Goal: Communication & Community: Answer question/provide support

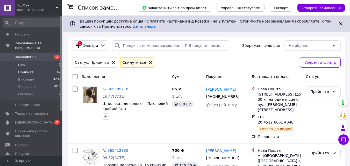
click at [36, 61] on li "Нові 1" at bounding box center [32, 64] width 64 height 7
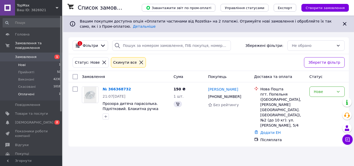
click at [32, 93] on li "Оплачені 1" at bounding box center [32, 96] width 64 height 10
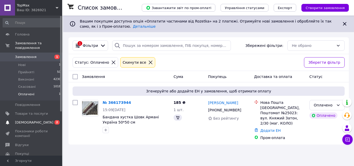
click at [32, 120] on span "[DEMOGRAPHIC_DATA]" at bounding box center [34, 122] width 38 height 5
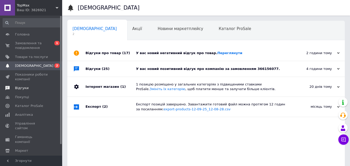
click at [27, 88] on span "Відгуки" at bounding box center [31, 88] width 33 height 5
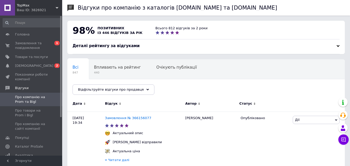
scroll to position [43, 0]
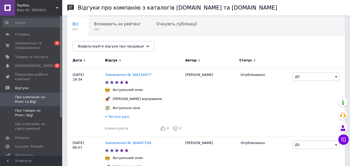
click at [31, 111] on span "Про товари на Prom і Bigl" at bounding box center [31, 112] width 33 height 9
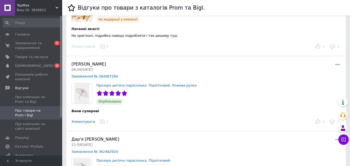
scroll to position [43, 0]
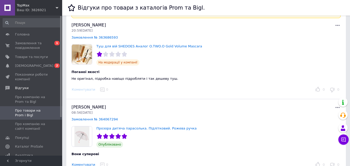
click at [83, 88] on div "Коментувати" at bounding box center [83, 89] width 27 height 5
click at [88, 92] on div "Коментувати" at bounding box center [83, 89] width 27 height 5
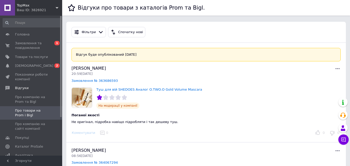
click at [340, 66] on icon at bounding box center [337, 68] width 6 height 6
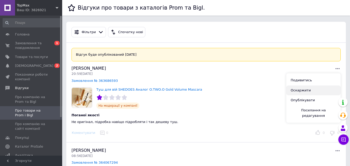
click at [305, 91] on button "Оскаржити" at bounding box center [313, 90] width 54 height 10
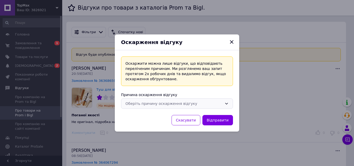
click at [216, 104] on div "Оберіть причину оскарження відгуку" at bounding box center [173, 104] width 97 height 6
click at [206, 96] on div "Причина оскарження відгуку" at bounding box center [177, 94] width 112 height 5
click at [212, 105] on div "Оберіть причину оскарження відгуку" at bounding box center [173, 104] width 97 height 6
click at [201, 92] on div "Причина оскарження відгуку" at bounding box center [177, 94] width 112 height 5
click at [213, 119] on button "Відправити" at bounding box center [217, 120] width 31 height 10
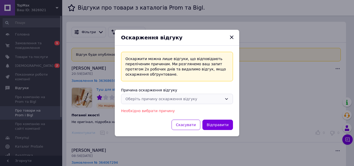
click at [145, 96] on div "Оберіть причину оскарження відгуку" at bounding box center [177, 99] width 112 height 10
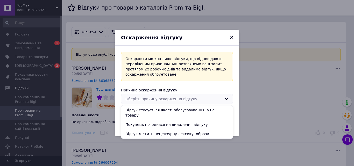
click at [191, 89] on div "Причина оскарження відгуку" at bounding box center [177, 89] width 112 height 5
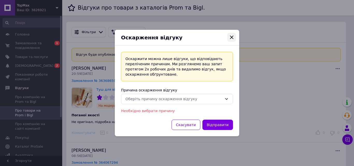
click at [230, 39] on icon "Закрыть" at bounding box center [231, 37] width 6 height 6
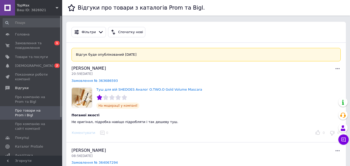
click at [335, 68] on icon at bounding box center [337, 68] width 6 height 6
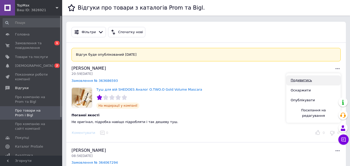
click at [305, 81] on link "Подивитись" at bounding box center [313, 80] width 54 height 10
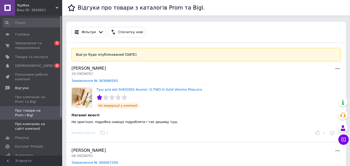
click at [26, 131] on span "Про компанію на сайті компанії" at bounding box center [31, 126] width 33 height 9
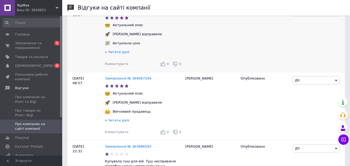
scroll to position [173, 0]
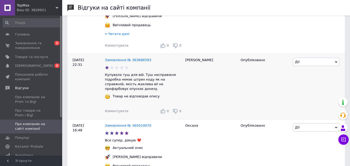
click at [334, 66] on span "Дії" at bounding box center [316, 62] width 47 height 8
click at [113, 110] on span "Коментувати" at bounding box center [116, 111] width 23 height 4
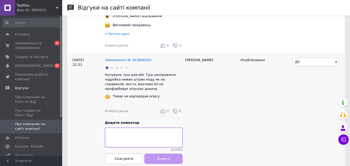
click at [126, 131] on textarea at bounding box center [144, 138] width 78 height 20
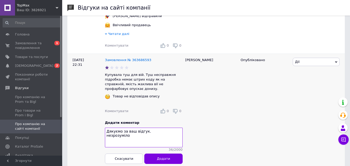
drag, startPoint x: 109, startPoint y: 134, endPoint x: 106, endPoint y: 134, distance: 3.4
click at [106, 134] on textarea "Дякуємо за ваш відгук. незрозуміло" at bounding box center [144, 138] width 78 height 20
click at [148, 139] on textarea "Дякуємо за ваш відгук. Але ж і в назві товару і в його описі написано, що це ан…" at bounding box center [144, 138] width 78 height 20
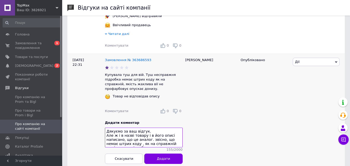
scroll to position [5, 0]
drag, startPoint x: 166, startPoint y: 144, endPoint x: 164, endPoint y: 139, distance: 5.6
click at [164, 139] on textarea "Дякуємо за ваш відгук. Але ж і в назві товару і в його описі написано, що це ан…" at bounding box center [144, 138] width 78 height 20
click at [147, 133] on textarea "Дякуємо за ваш відгук. Але ж і в назві товару і в його описі написано, що це ан…" at bounding box center [144, 138] width 78 height 20
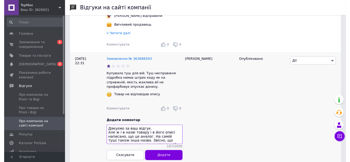
scroll to position [10, 0]
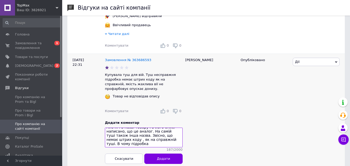
click at [129, 144] on textarea "Дякуємо за ваш відгук. Але ж і в назві товару і в його описі написано, що це ан…" at bounding box center [144, 138] width 78 height 20
type textarea "Дякуємо за ваш відгук. Але ж і в назві товару і в його описі написано, що це ан…"
click at [161, 159] on span "Додати" at bounding box center [163, 159] width 13 height 4
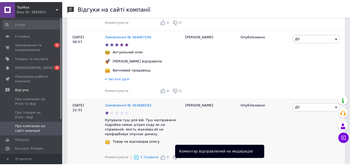
scroll to position [0, 0]
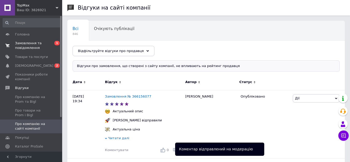
click at [23, 43] on span "Замовлення та повідомлення" at bounding box center [31, 45] width 33 height 9
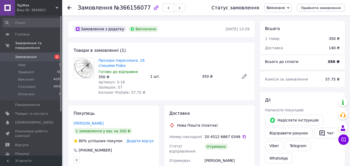
scroll to position [86, 0]
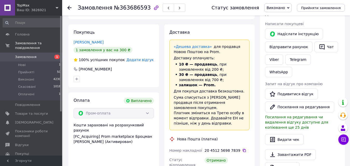
scroll to position [129, 0]
